Goal: Task Accomplishment & Management: Use online tool/utility

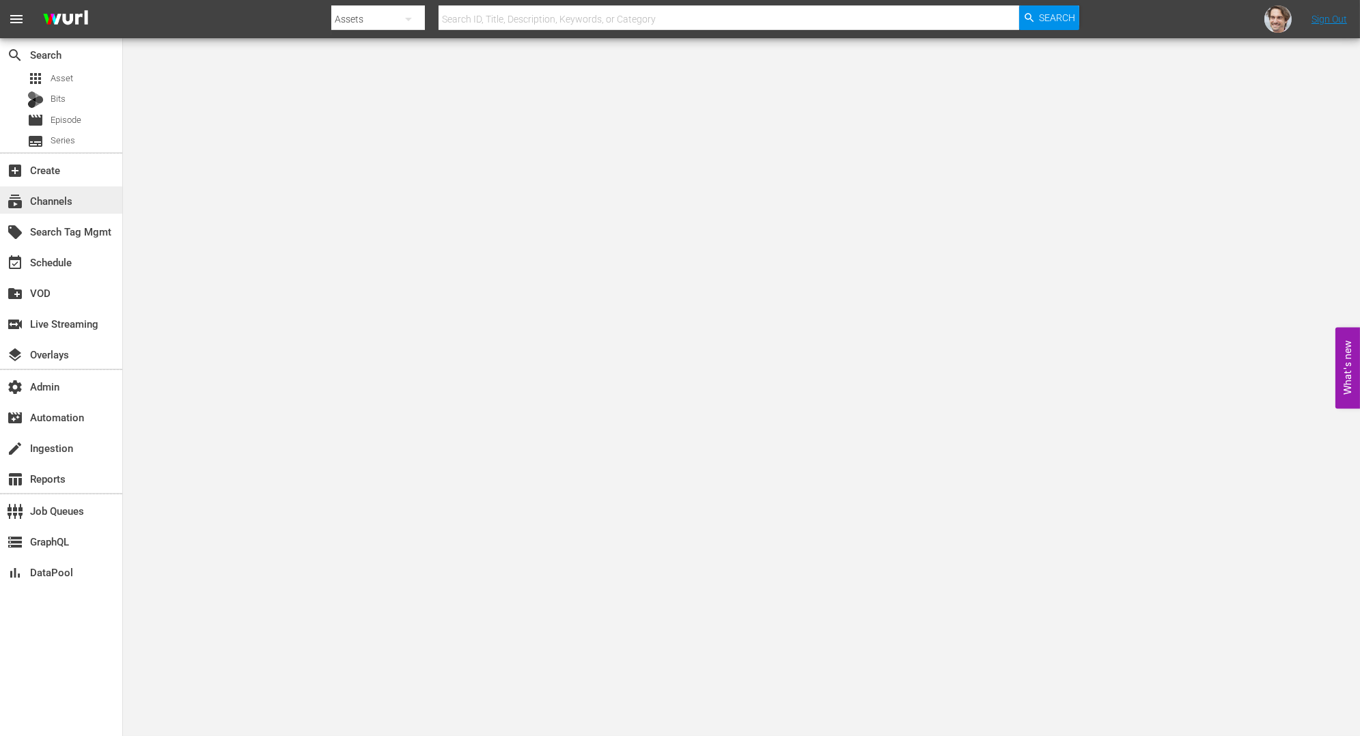
click at [52, 188] on div "subscriptions Channels" at bounding box center [61, 199] width 122 height 27
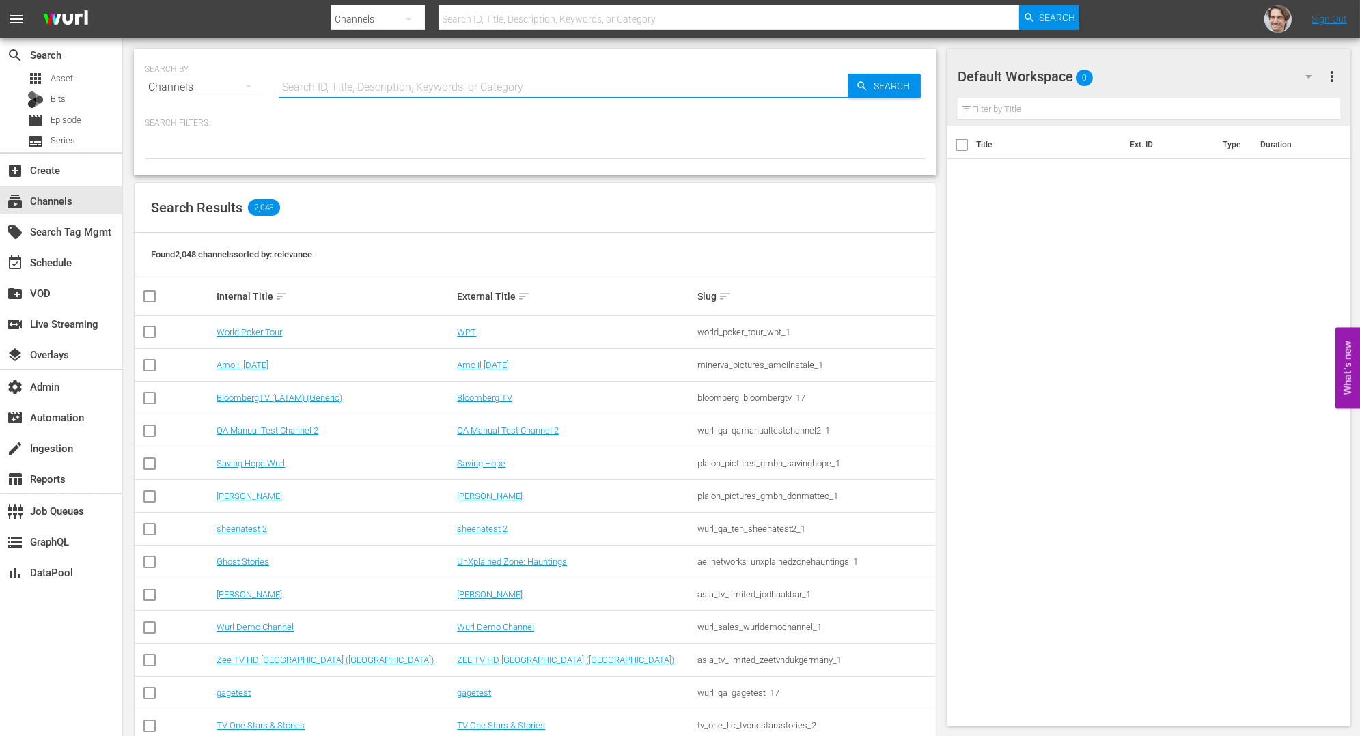
click at [421, 92] on input "text" at bounding box center [563, 87] width 569 height 33
paste input "bloomberg_bloomberg_5"
type input "bloomberg_bloomberg_5"
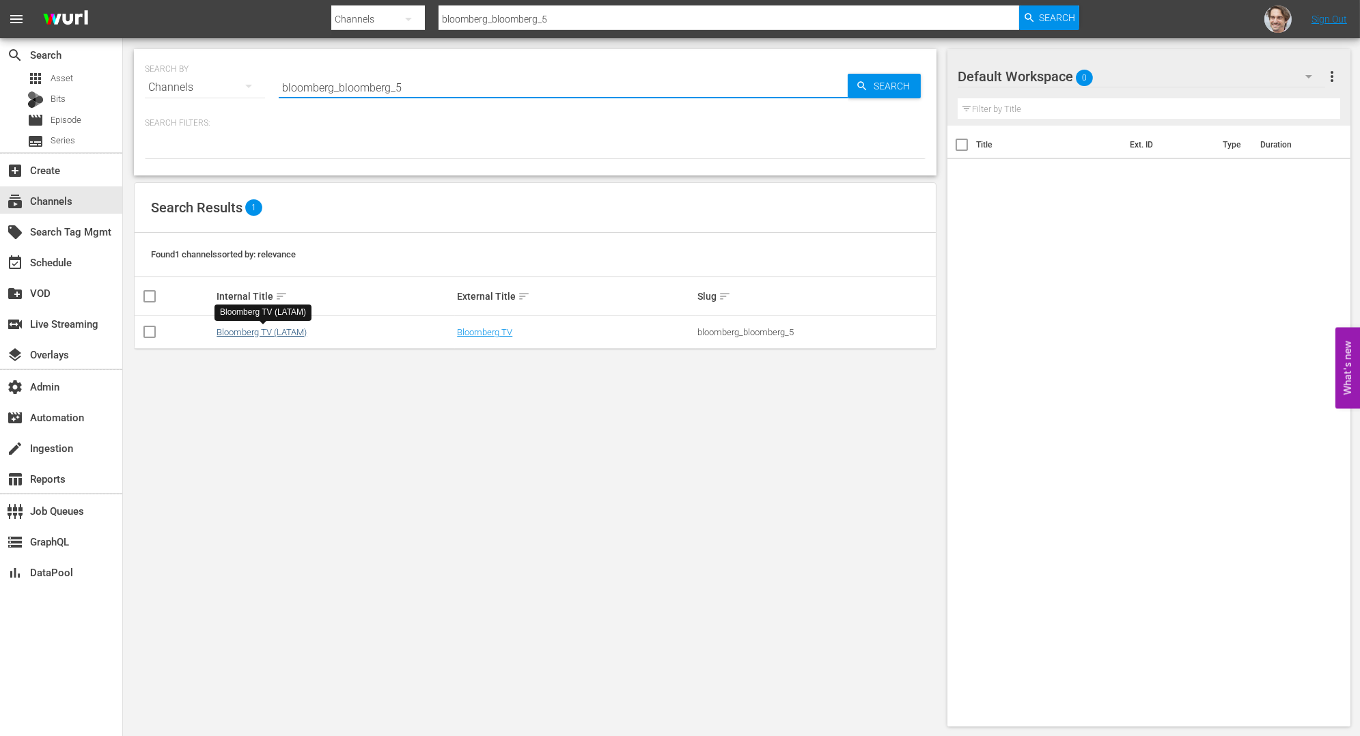
type input "bloomberg_bloomberg_5"
click at [270, 331] on link "Bloomberg TV (LATAM)" at bounding box center [261, 332] width 90 height 10
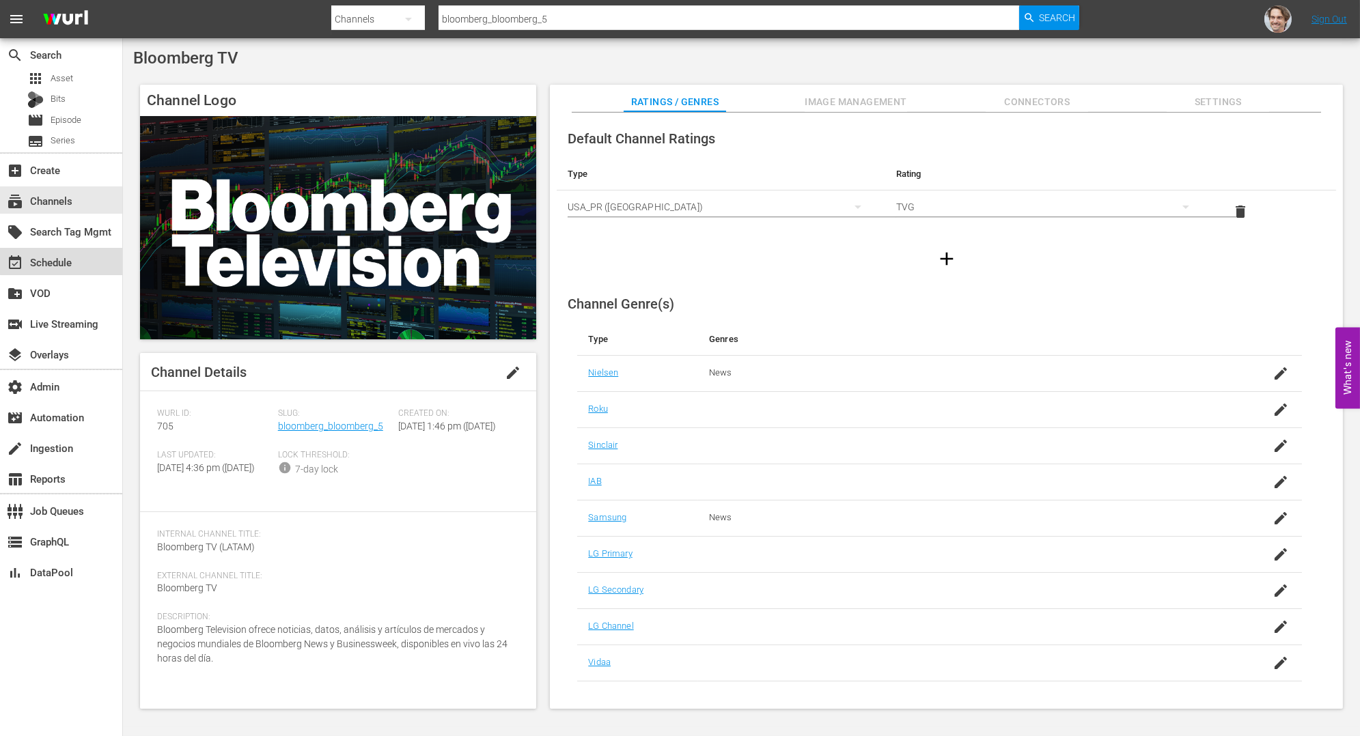
click at [64, 254] on div "event_available Schedule" at bounding box center [38, 260] width 76 height 12
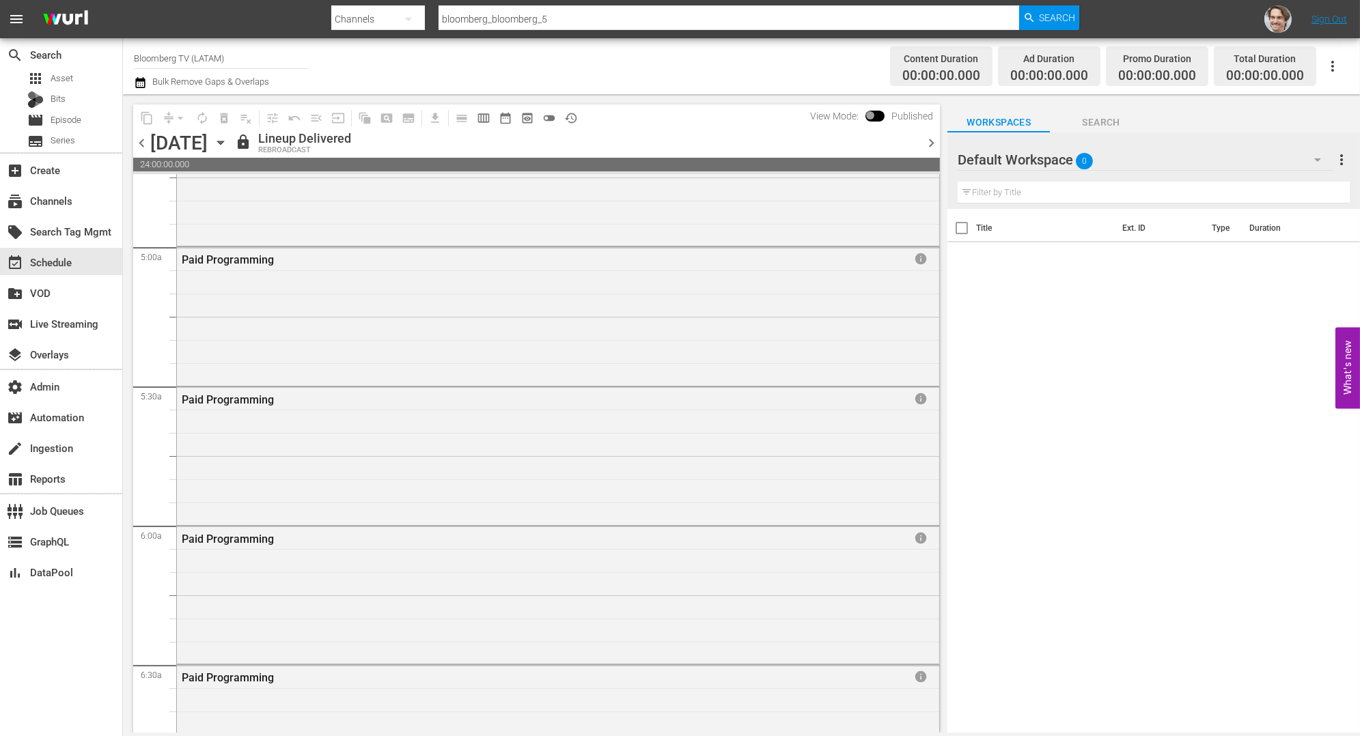
scroll to position [1320, 0]
click at [430, 315] on div "Paid Programming info" at bounding box center [558, 314] width 762 height 135
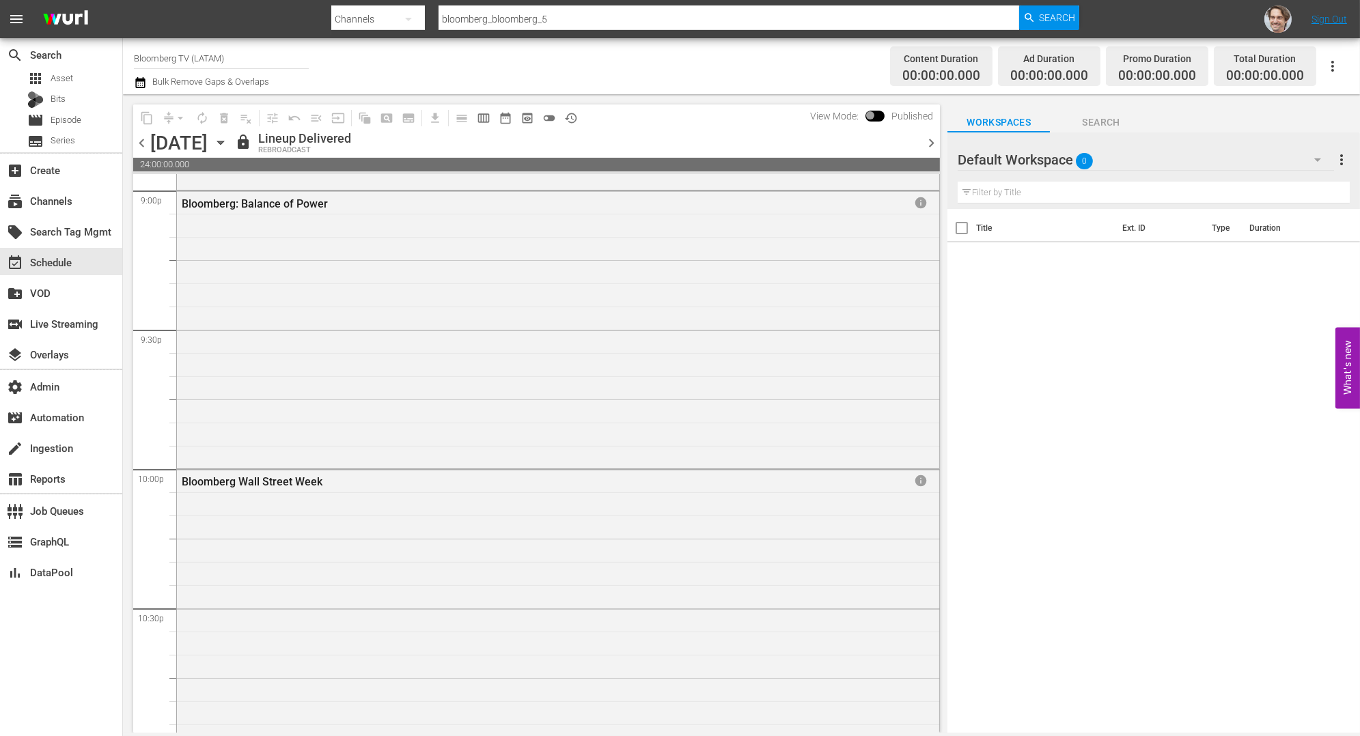
scroll to position [6127, 0]
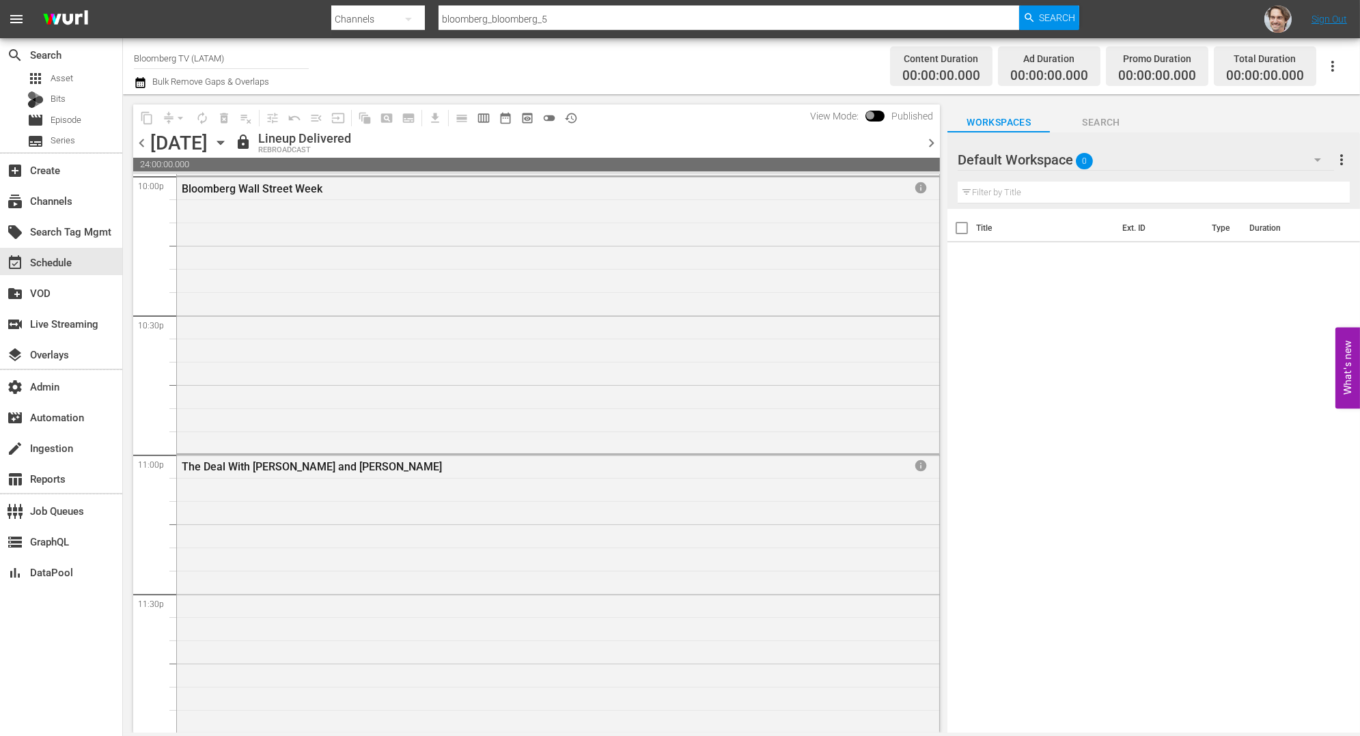
click at [929, 141] on span "chevron_right" at bounding box center [931, 143] width 17 height 17
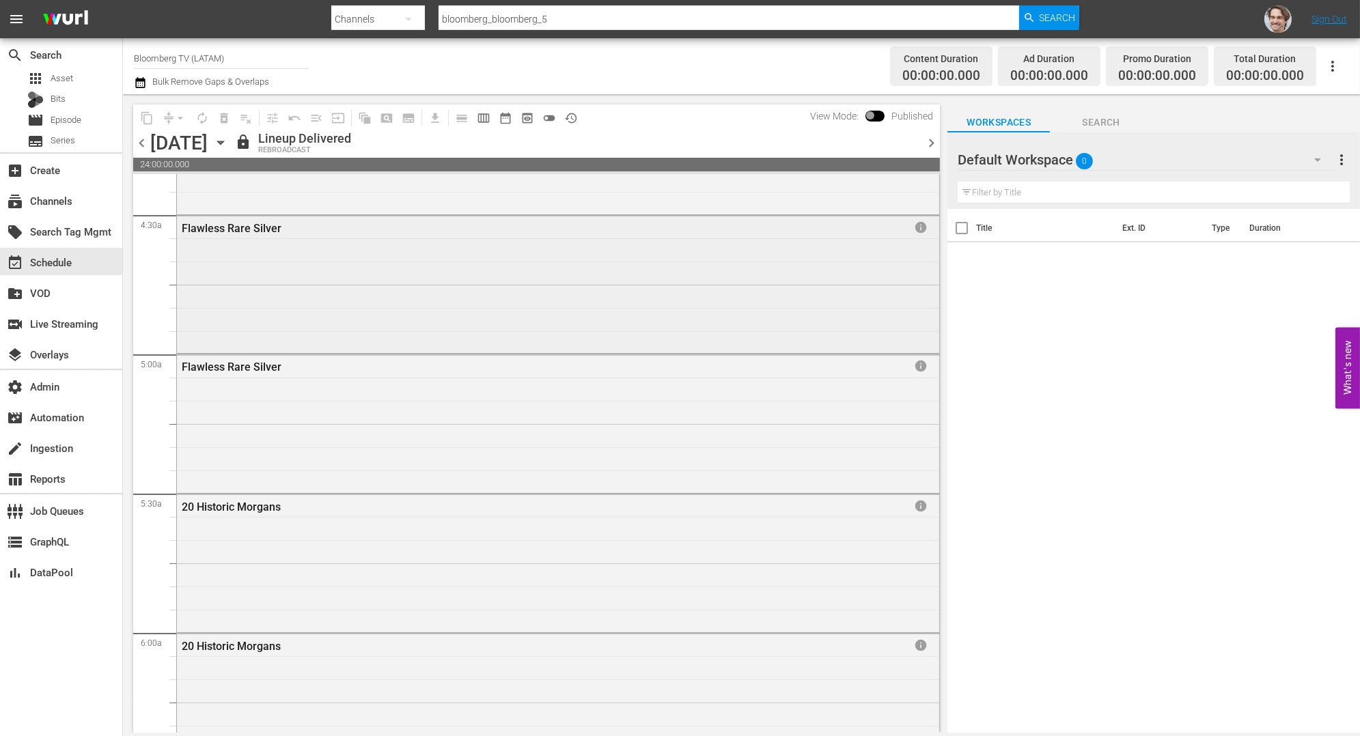
scroll to position [1223, 0]
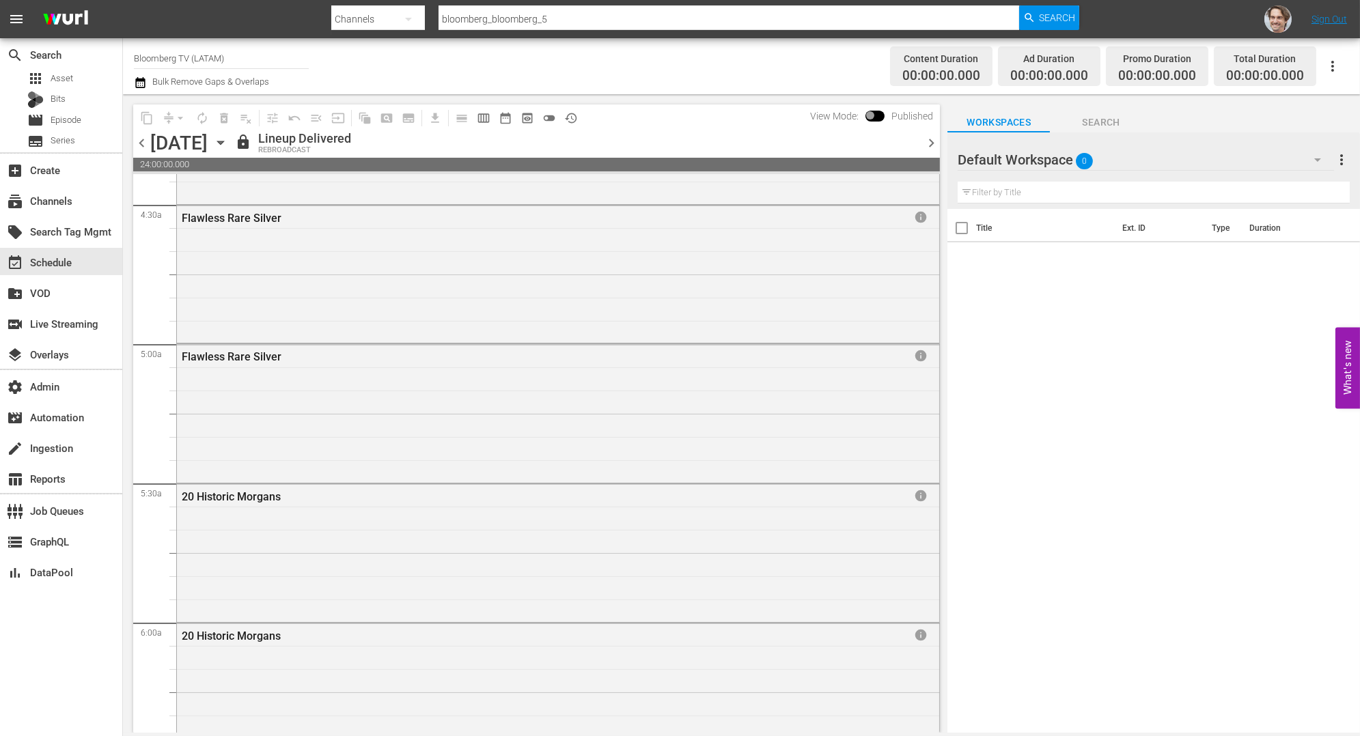
click at [141, 141] on span "chevron_left" at bounding box center [141, 143] width 17 height 17
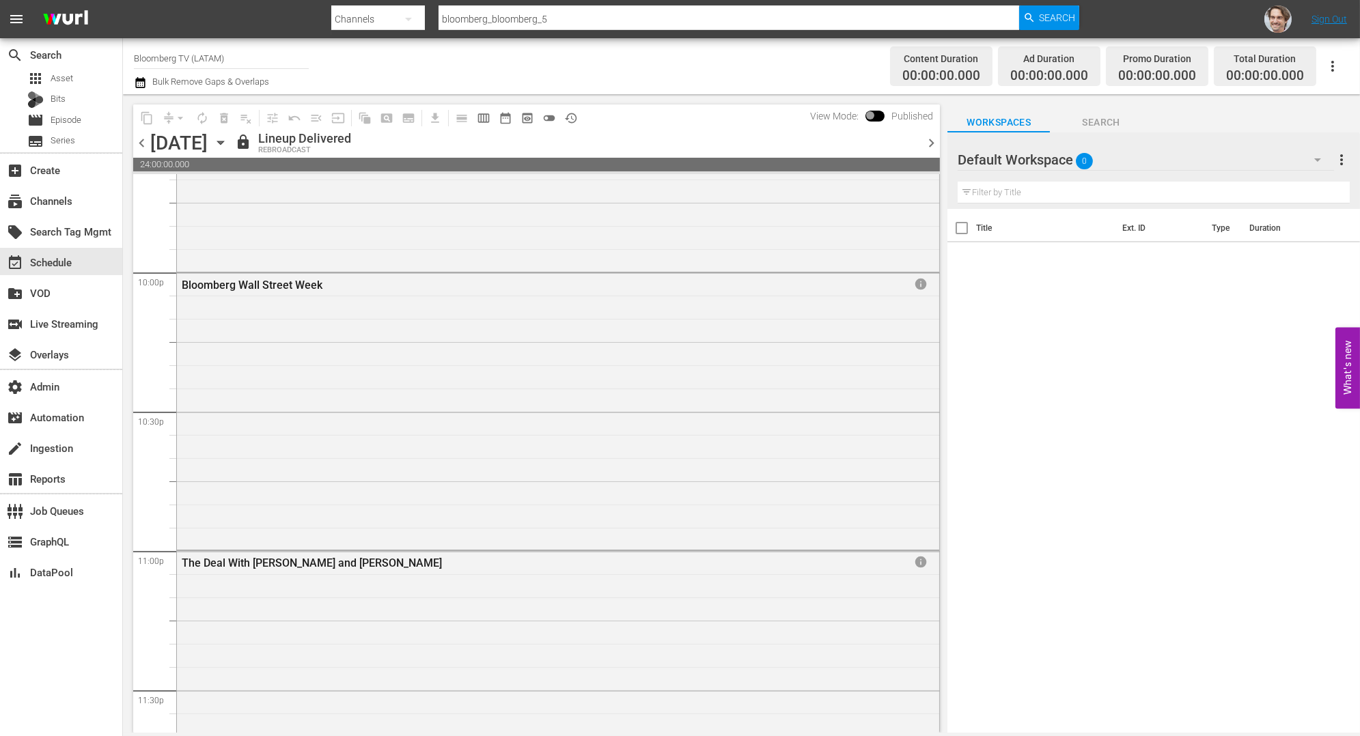
scroll to position [6127, 0]
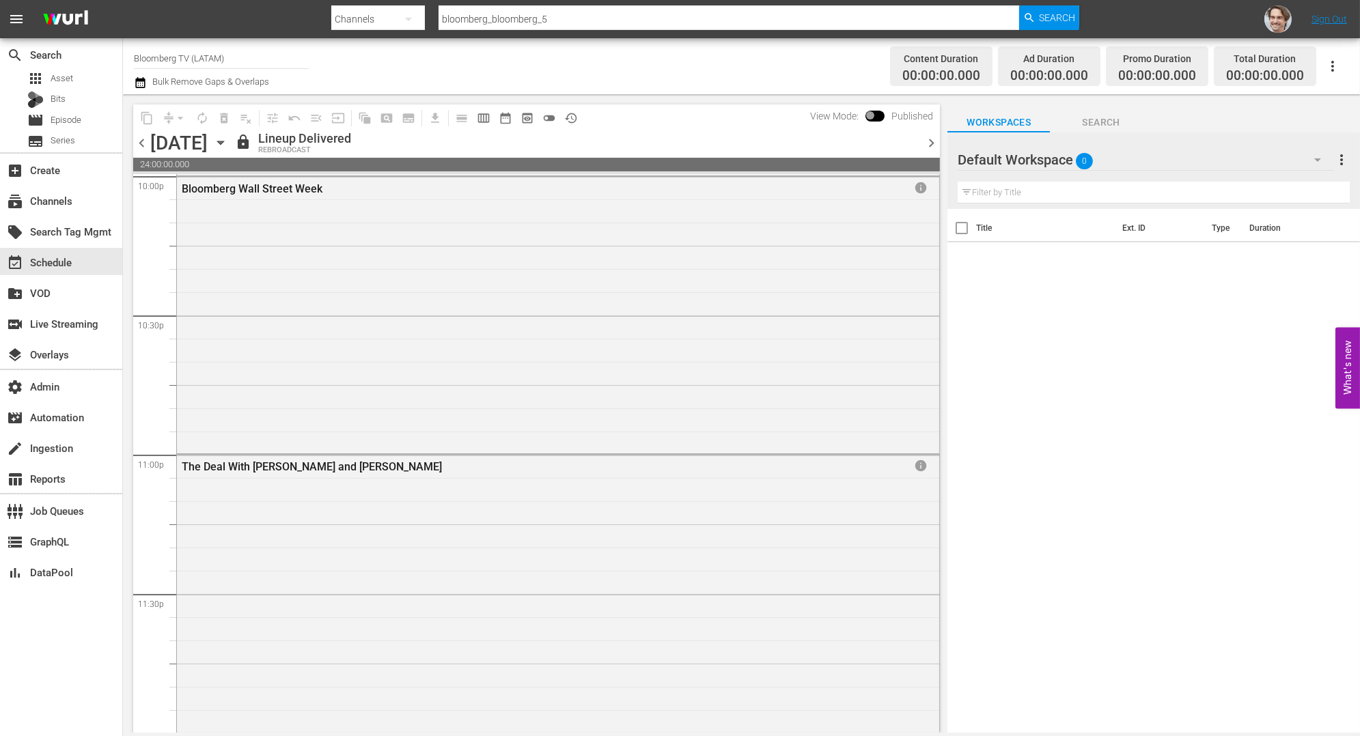
click at [940, 147] on div "content_copy compress arrow_drop_down autorenew_outlined delete_forever_outline…" at bounding box center [533, 413] width 820 height 638
click at [928, 140] on span "chevron_right" at bounding box center [931, 143] width 17 height 17
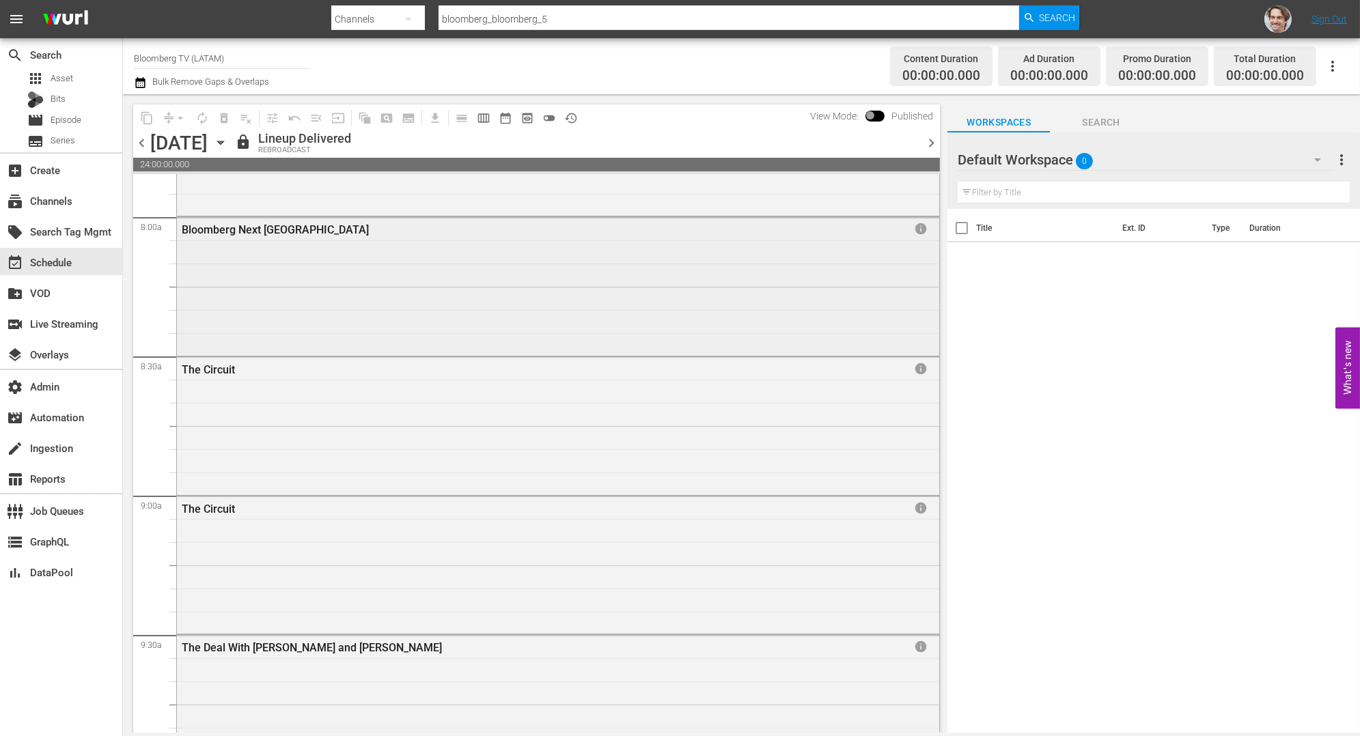
scroll to position [2546, 0]
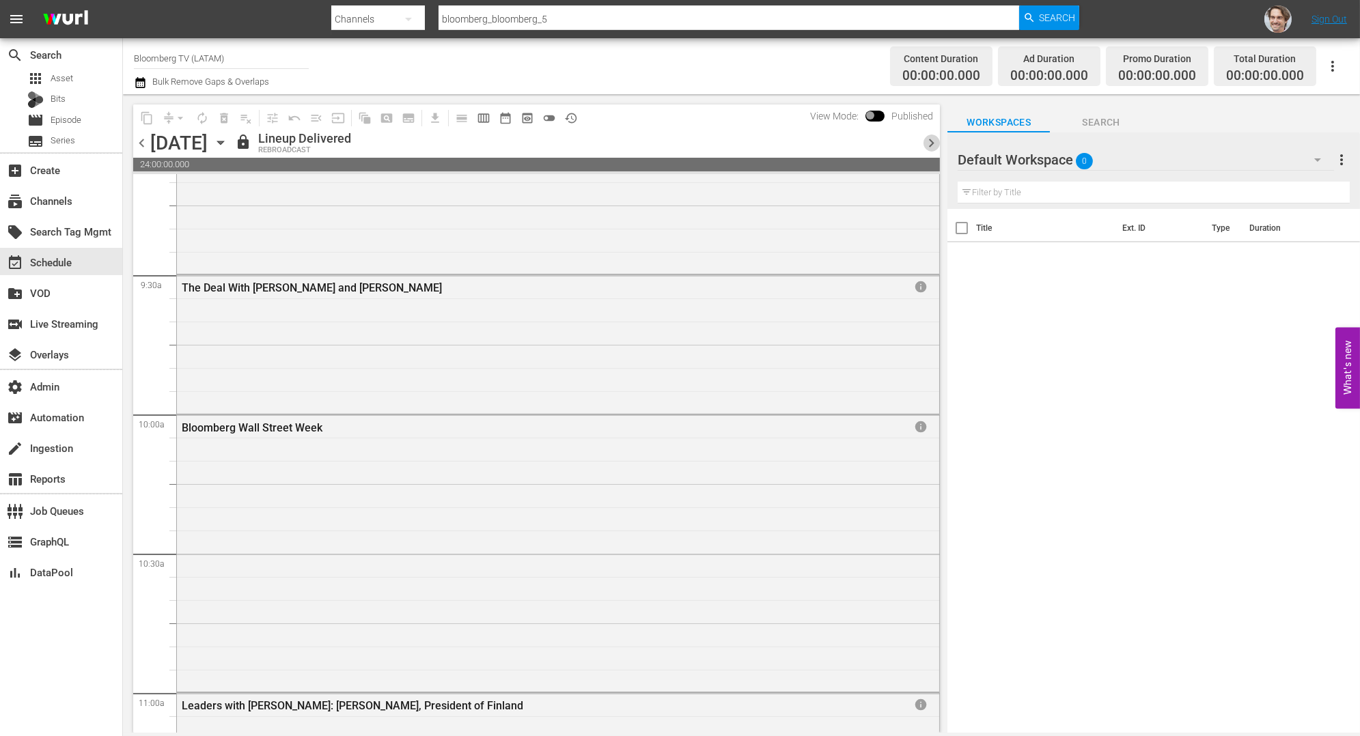
click at [932, 143] on span "chevron_right" at bounding box center [931, 143] width 17 height 17
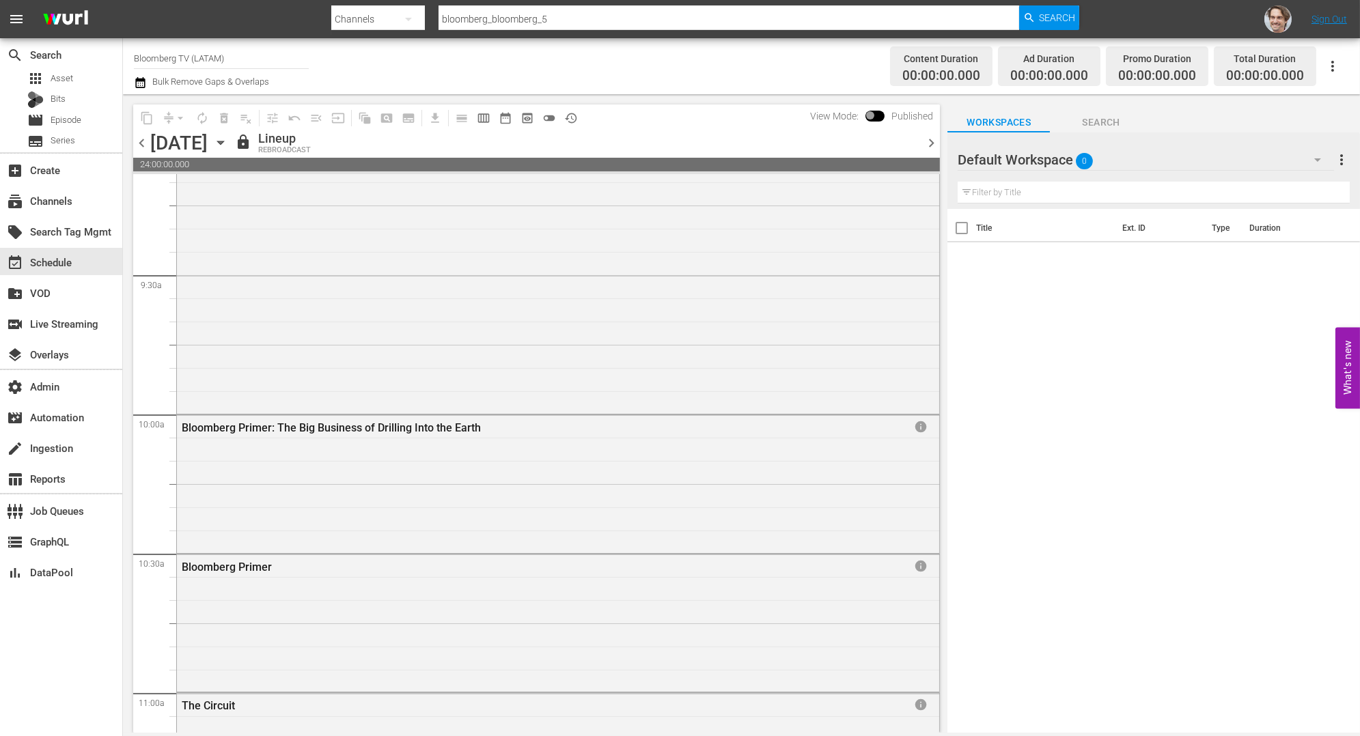
click at [139, 136] on span "chevron_left" at bounding box center [141, 143] width 17 height 17
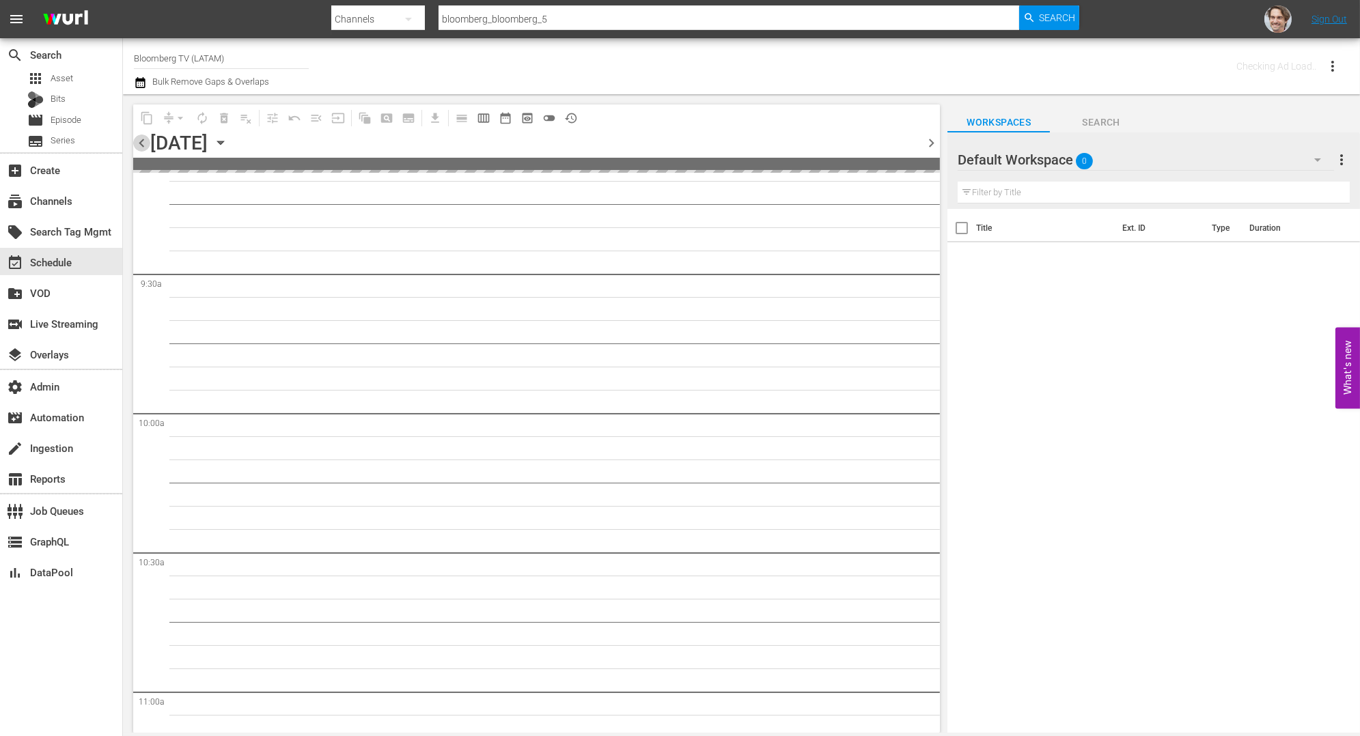
click at [139, 136] on span "chevron_left" at bounding box center [141, 143] width 17 height 17
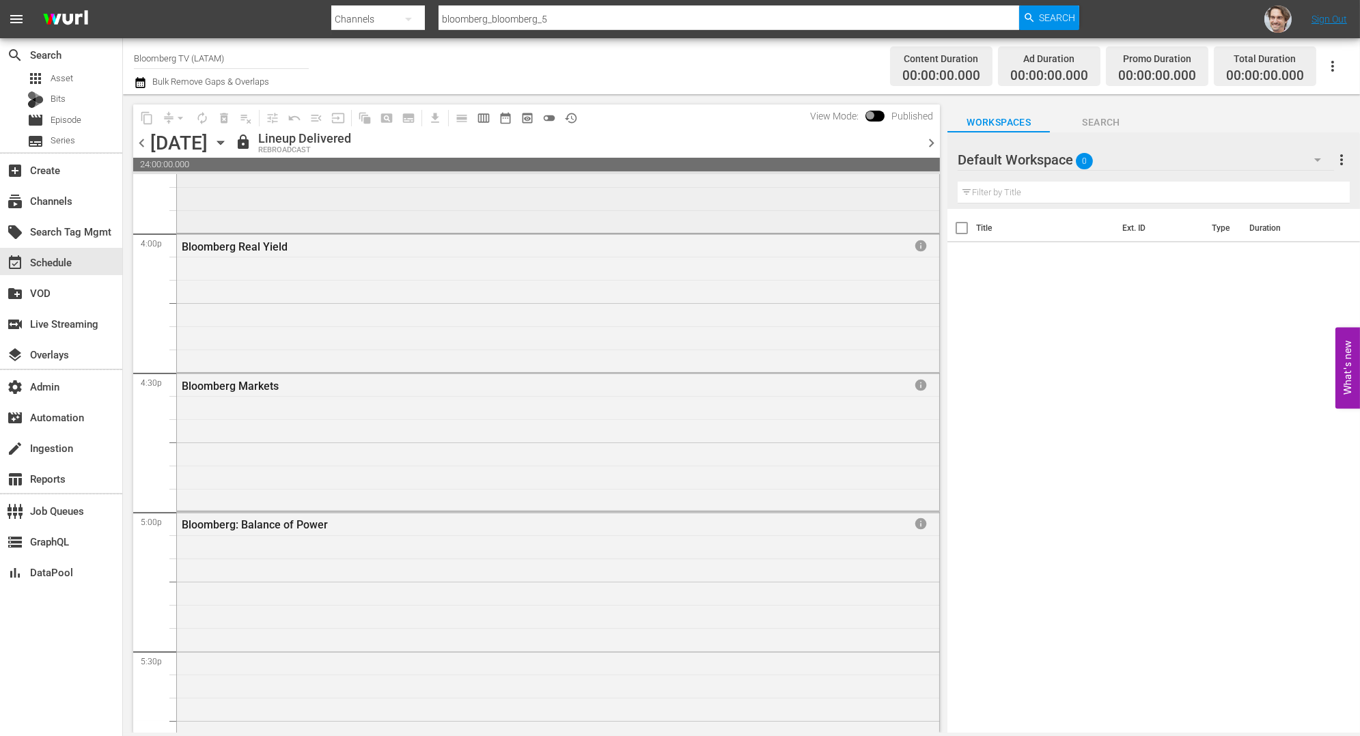
scroll to position [4407, 0]
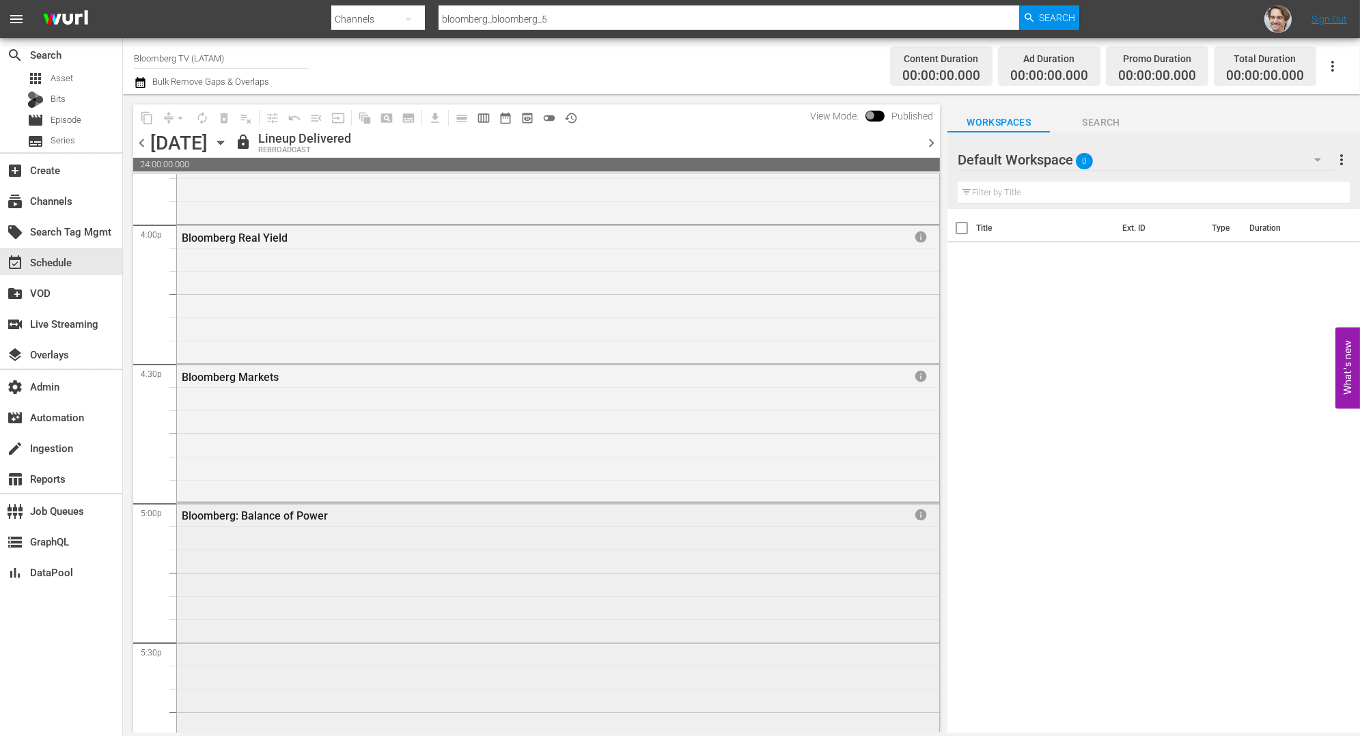
click at [546, 586] on div "Bloomberg: Balance of Power info" at bounding box center [558, 640] width 762 height 275
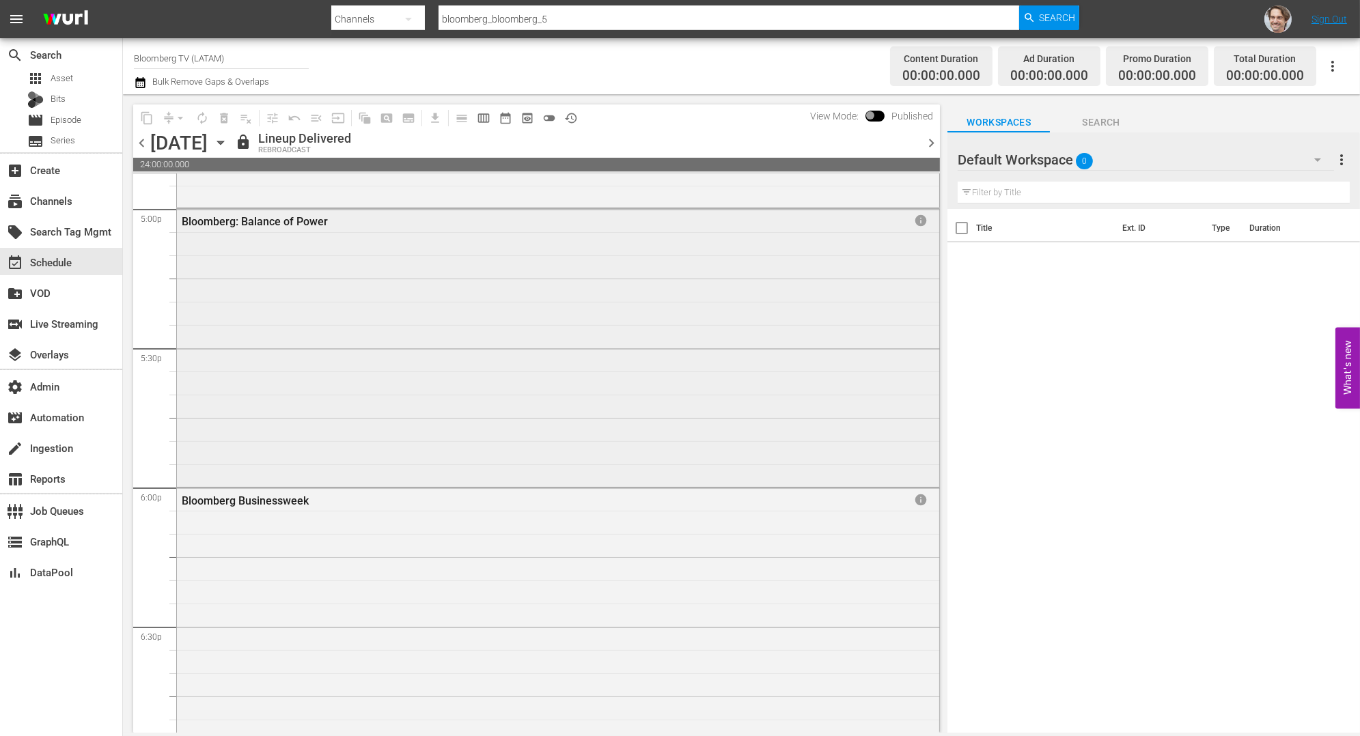
scroll to position [4618, 0]
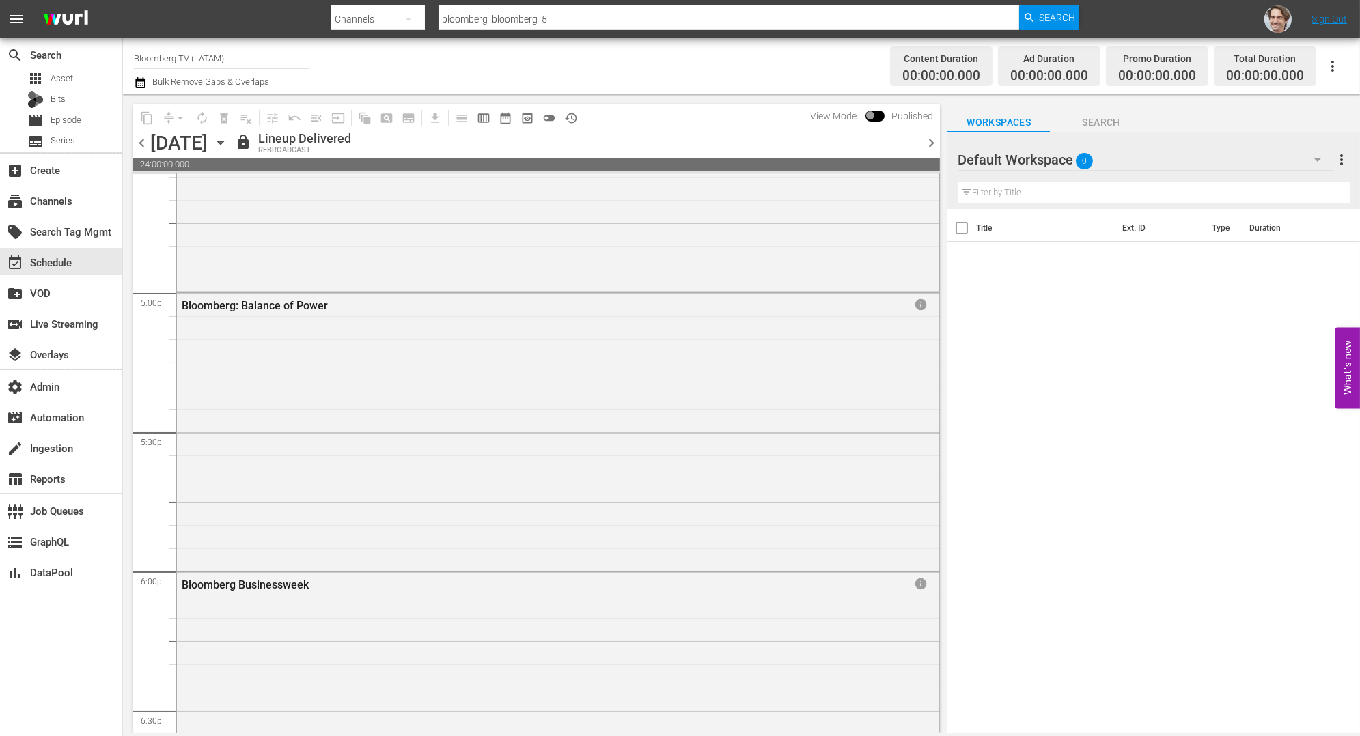
click at [933, 148] on span "chevron_right" at bounding box center [931, 143] width 17 height 17
